Goal: Transaction & Acquisition: Purchase product/service

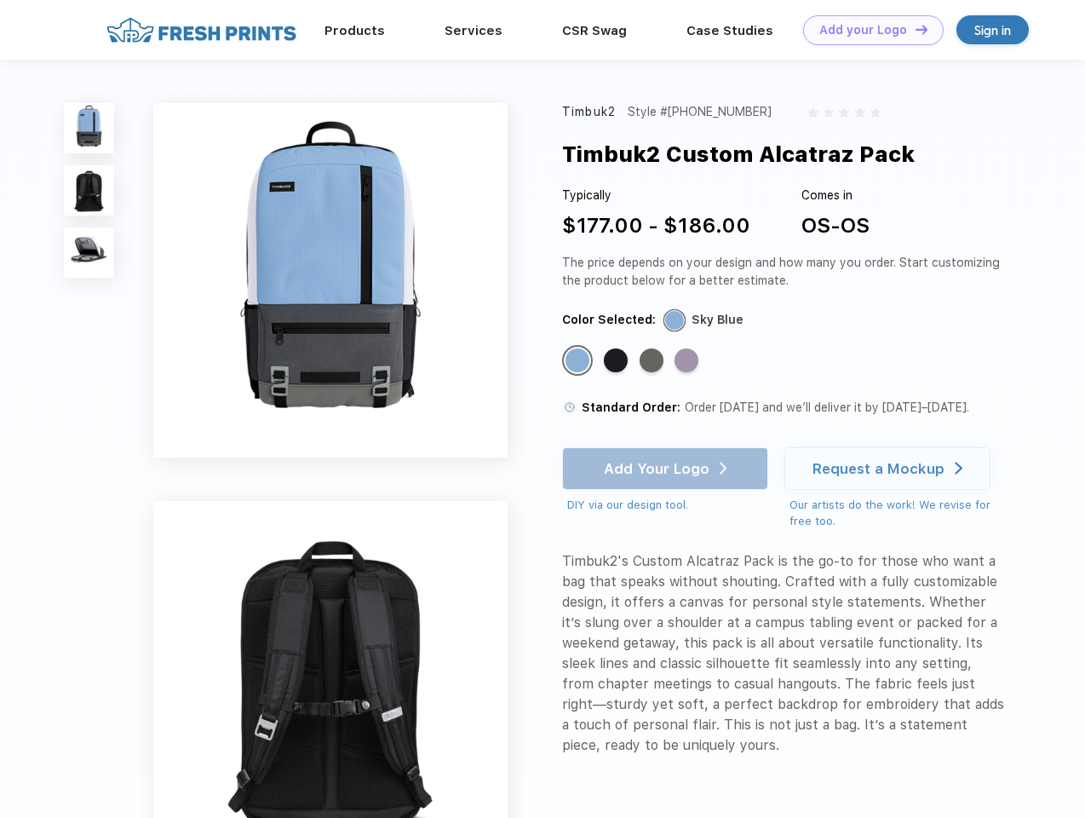
click at [867, 30] on link "Add your Logo Design Tool" at bounding box center [873, 30] width 141 height 30
click at [0, 0] on div "Design Tool" at bounding box center [0, 0] width 0 height 0
click at [914, 29] on link "Add your Logo Design Tool" at bounding box center [873, 30] width 141 height 30
click at [89, 128] on img at bounding box center [89, 128] width 50 height 50
click at [89, 191] on img at bounding box center [89, 190] width 50 height 50
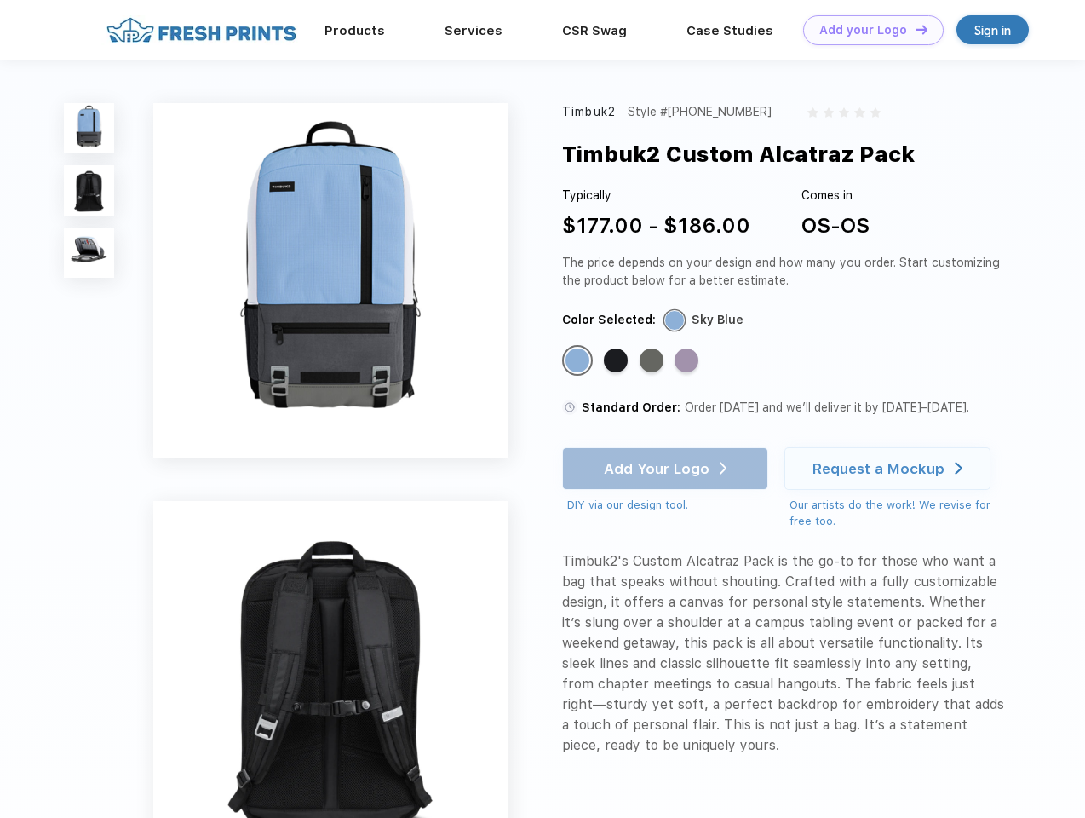
click at [89, 253] on img at bounding box center [89, 252] width 50 height 50
click at [579, 361] on div "Standard Color" at bounding box center [577, 360] width 24 height 24
click at [617, 361] on div "Standard Color" at bounding box center [616, 360] width 24 height 24
click at [653, 361] on div "Standard Color" at bounding box center [652, 360] width 24 height 24
click at [688, 361] on div "Standard Color" at bounding box center [687, 360] width 24 height 24
